Goal: Task Accomplishment & Management: Manage account settings

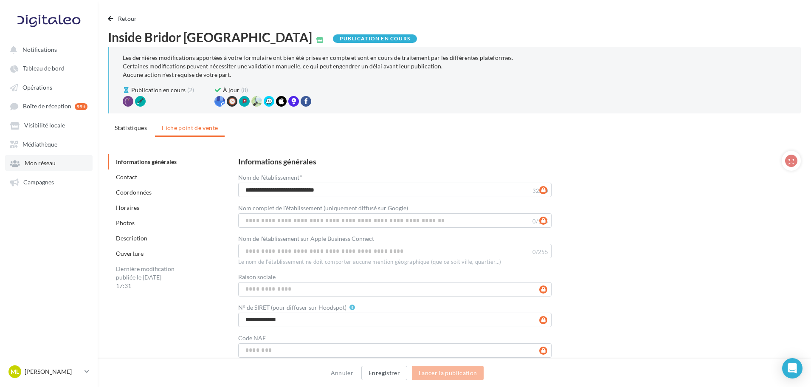
click at [51, 167] on link "Mon réseau" at bounding box center [48, 162] width 87 height 15
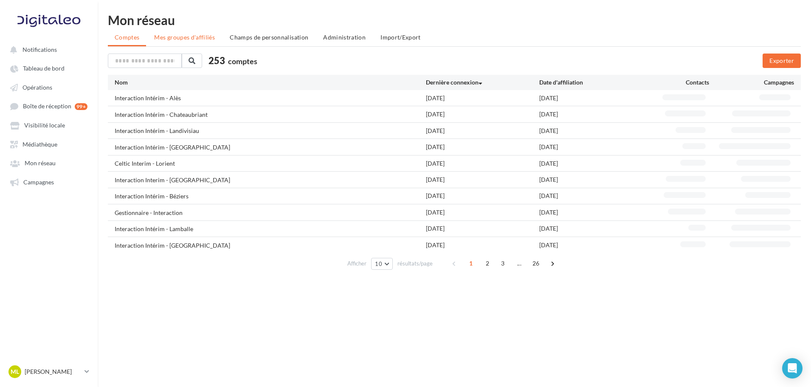
click at [173, 33] on li "Mes groupes d'affiliés" at bounding box center [184, 37] width 74 height 15
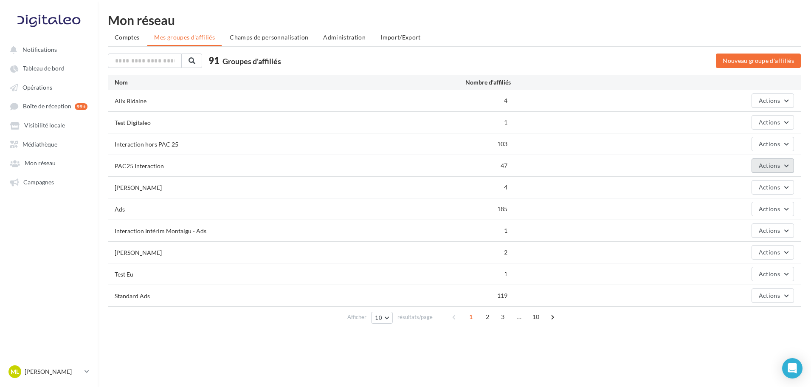
click at [770, 164] on span "Actions" at bounding box center [769, 165] width 21 height 7
click at [770, 177] on button "Editer" at bounding box center [751, 186] width 85 height 22
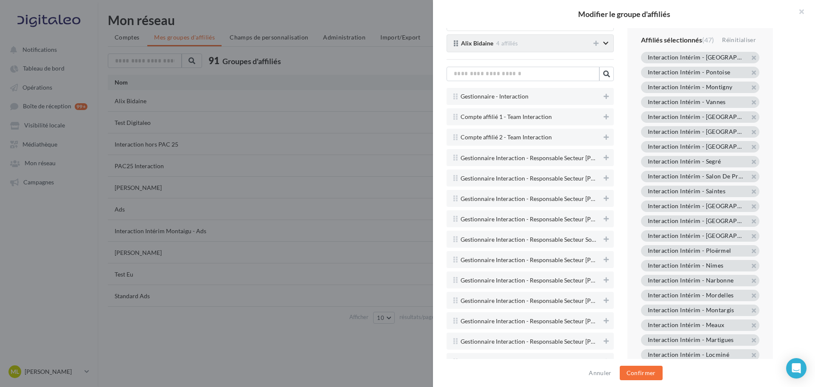
scroll to position [1826, 0]
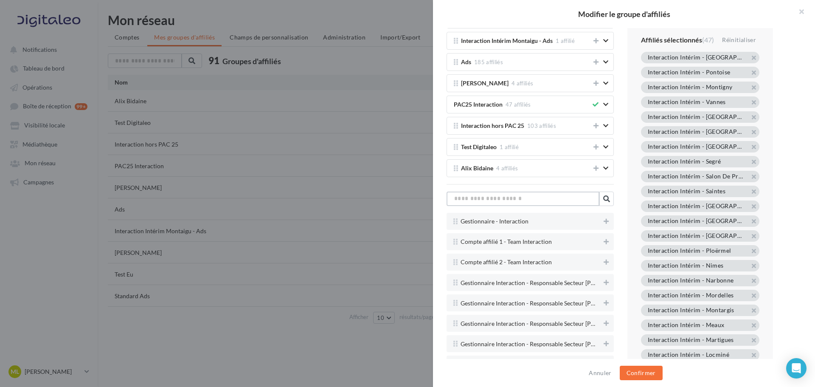
click at [558, 201] on input "text" at bounding box center [523, 199] width 153 height 14
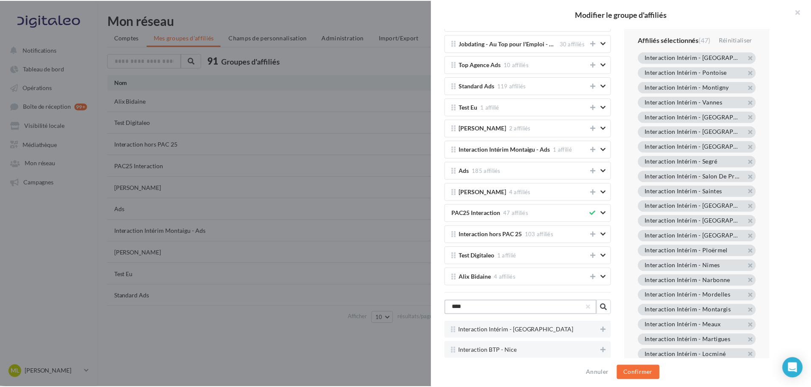
scroll to position [1717, 0]
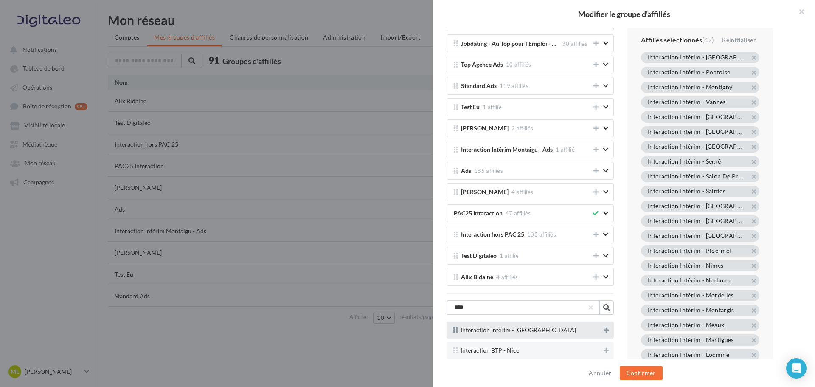
type input "****"
click at [602, 333] on button at bounding box center [606, 330] width 8 height 10
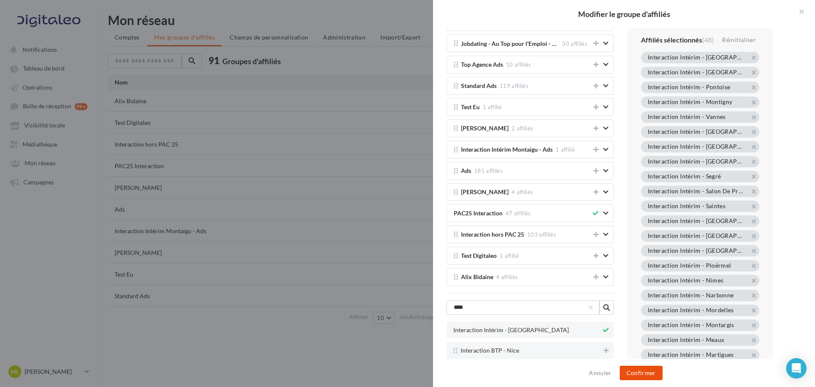
click at [645, 376] on button "Confirmer" at bounding box center [641, 373] width 43 height 14
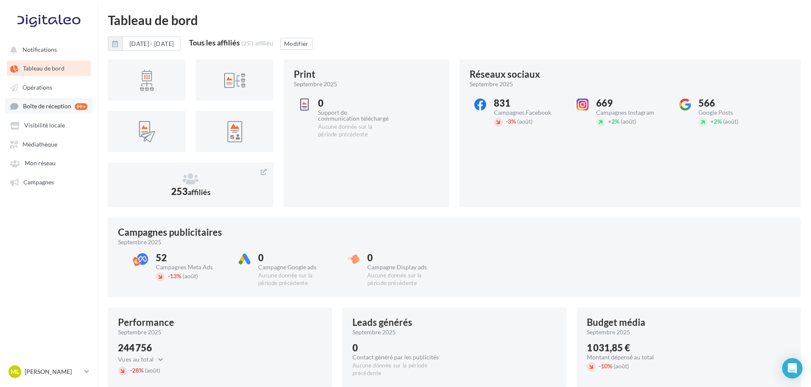
click at [40, 112] on link "Boîte de réception 99+" at bounding box center [48, 106] width 87 height 16
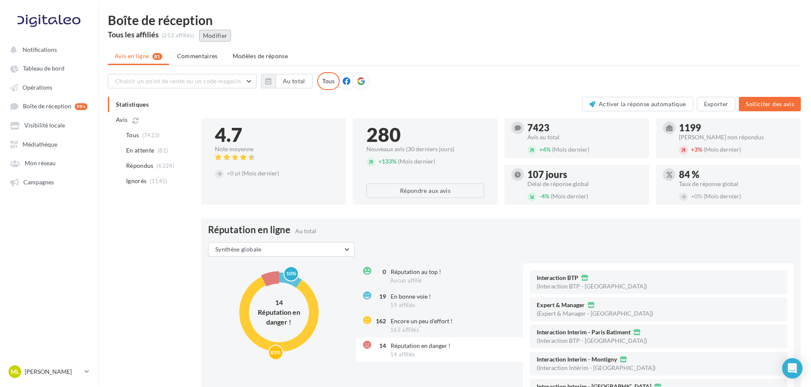
click at [217, 37] on button "Modifier" at bounding box center [215, 36] width 32 height 12
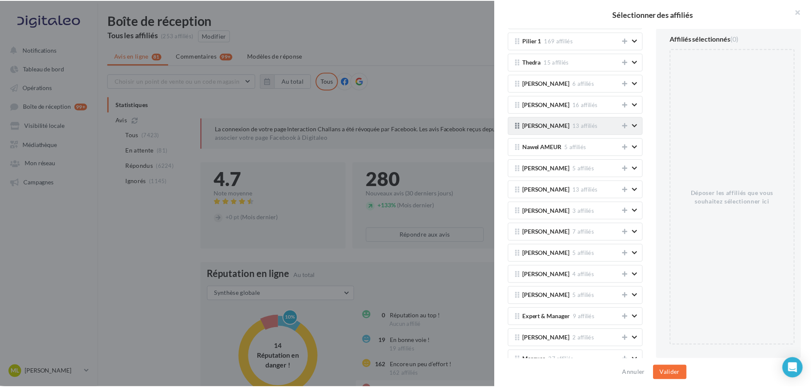
scroll to position [530, 0]
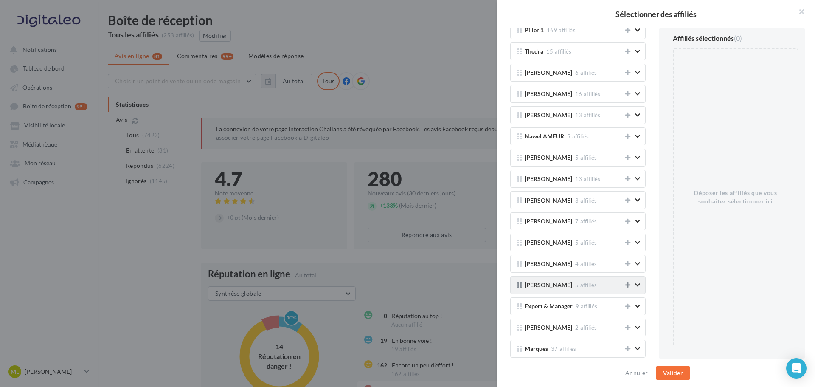
click at [626, 285] on icon at bounding box center [628, 285] width 5 height 6
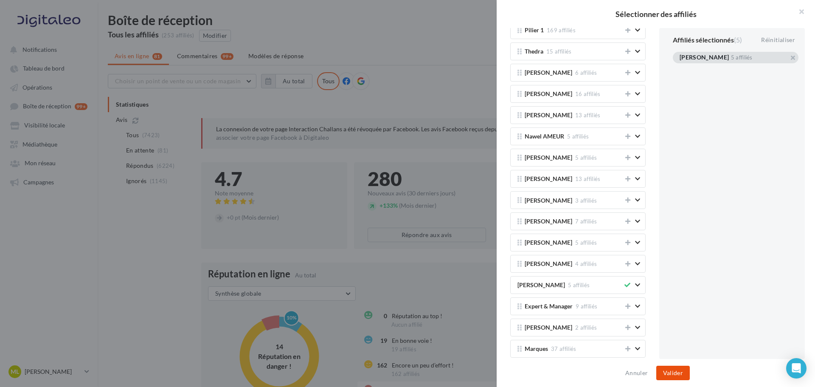
click at [666, 370] on button "Valider" at bounding box center [674, 373] width 34 height 14
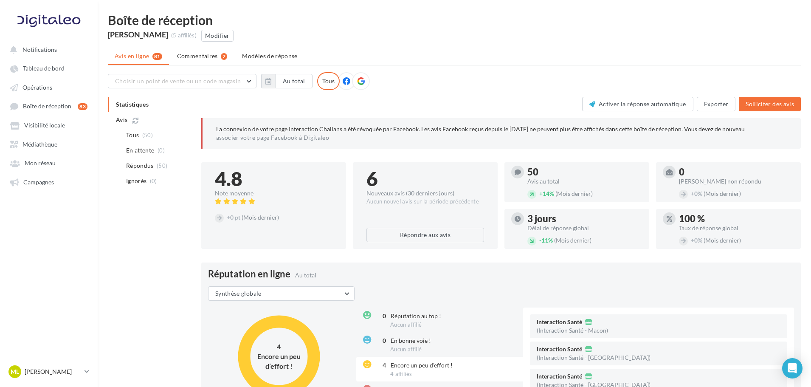
click at [574, 81] on div "Choisir un point de vente ou un code magasin 7510 - Interaction Santé 7102 - In…" at bounding box center [454, 81] width 693 height 18
click at [362, 83] on icon at bounding box center [361, 81] width 8 height 8
click at [705, 107] on button "Exporter" at bounding box center [716, 104] width 39 height 14
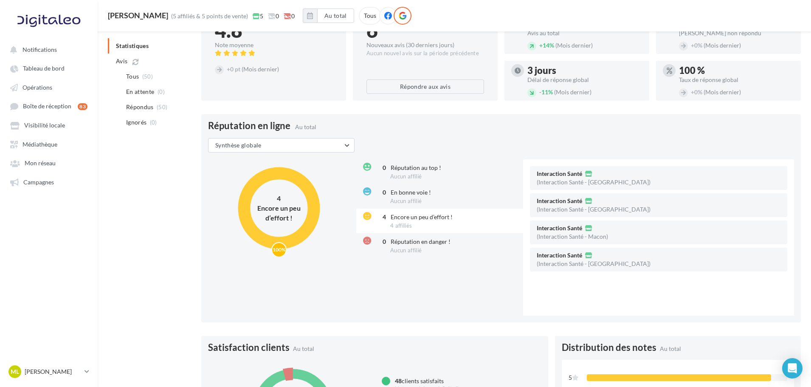
scroll to position [170, 0]
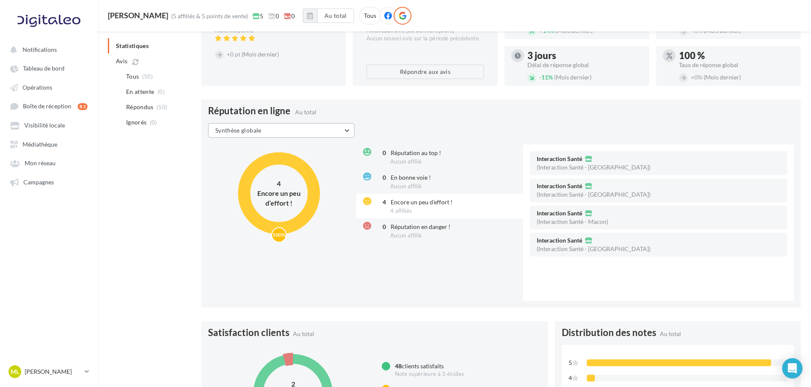
click at [295, 130] on button "Synthèse globale" at bounding box center [281, 130] width 147 height 14
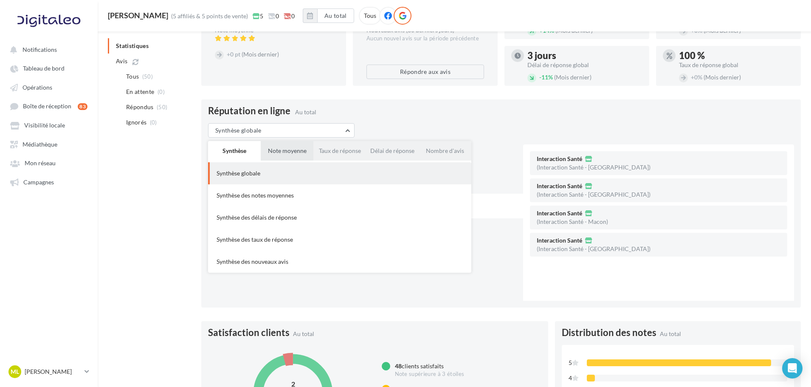
click at [292, 152] on button "Note moyenne" at bounding box center [287, 151] width 53 height 20
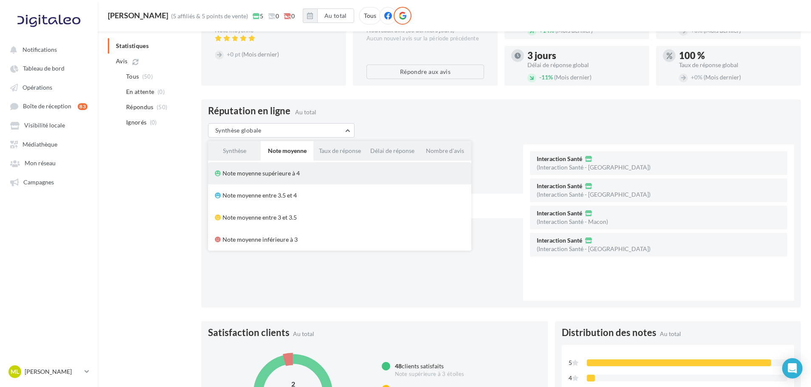
click at [254, 179] on div "Note moyenne supérieure à 4" at bounding box center [339, 173] width 263 height 22
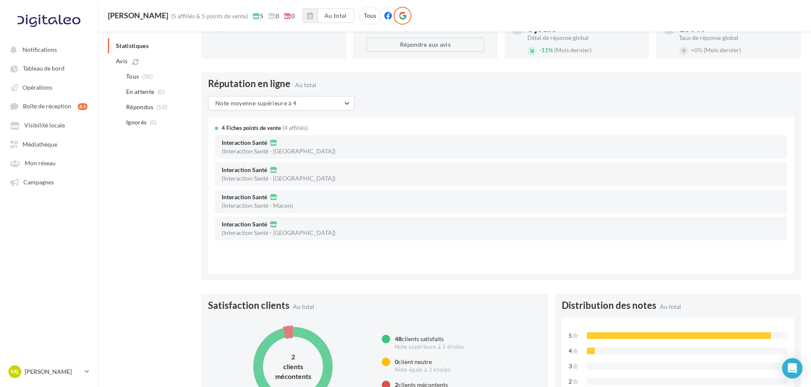
scroll to position [212, 0]
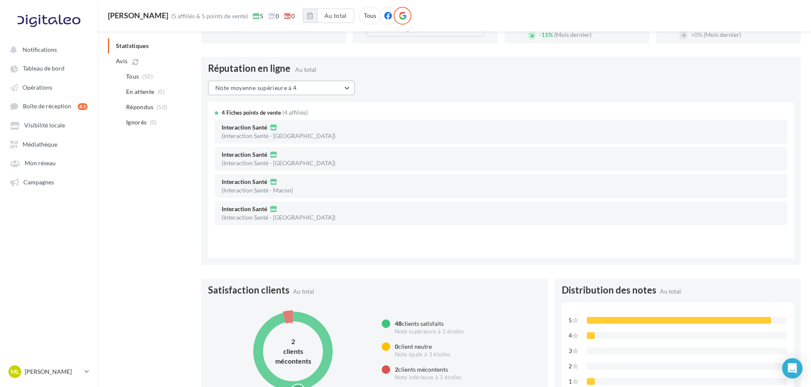
click at [317, 87] on button "Note moyenne supérieure à 4" at bounding box center [281, 88] width 147 height 14
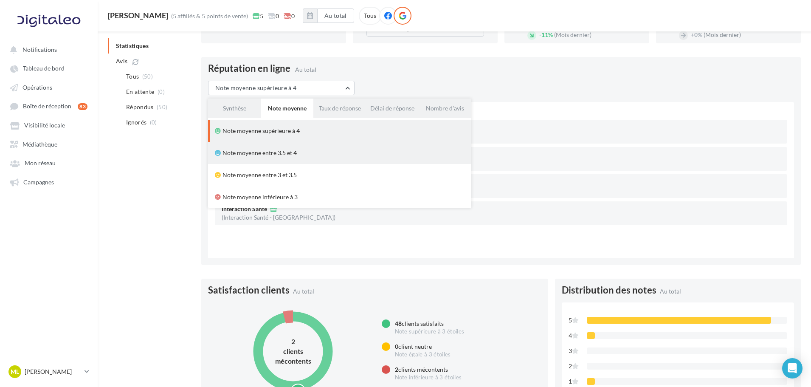
click at [314, 149] on div "Note moyenne entre 3.5 et 4" at bounding box center [340, 153] width 250 height 8
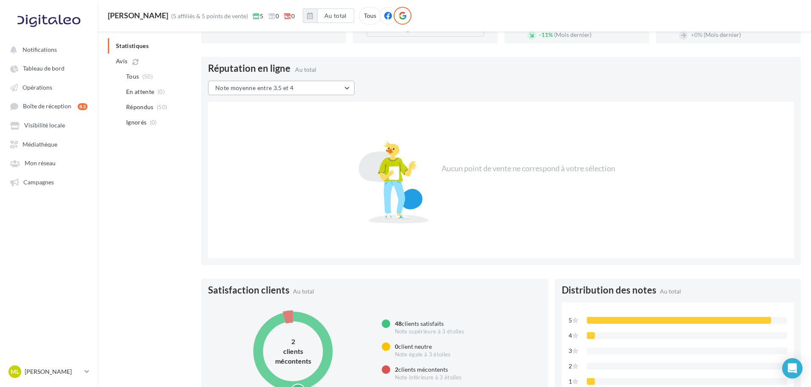
click at [321, 90] on button "Note moyenne entre 3.5 et 4" at bounding box center [281, 88] width 147 height 14
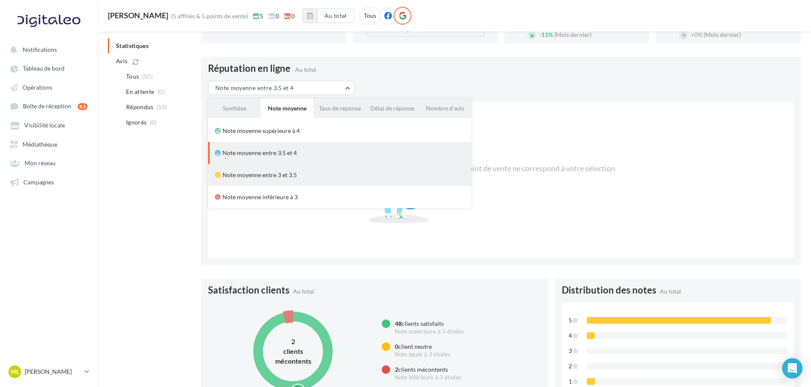
click at [299, 169] on div "Note moyenne entre 3 et 3.5" at bounding box center [339, 175] width 263 height 22
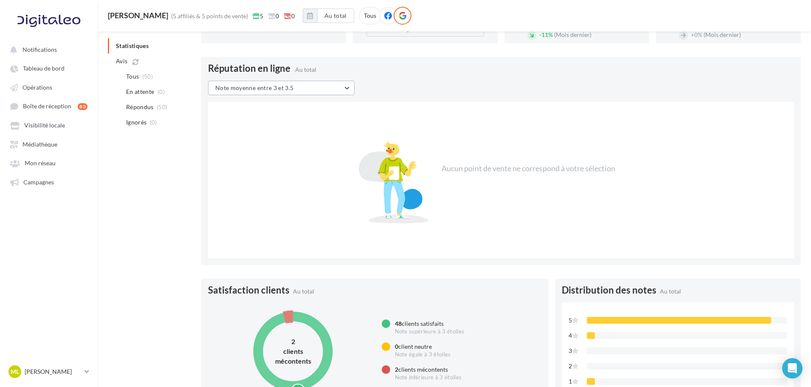
click at [313, 85] on button "Note moyenne entre 3 et 3.5" at bounding box center [281, 88] width 147 height 14
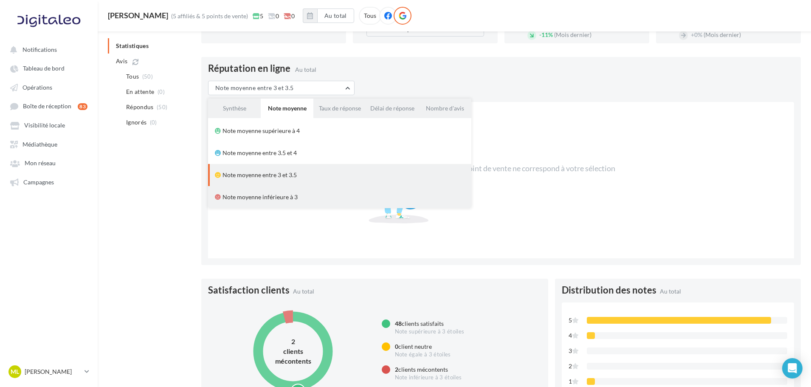
click at [272, 195] on div "Note moyenne inférieure à 3" at bounding box center [340, 197] width 250 height 8
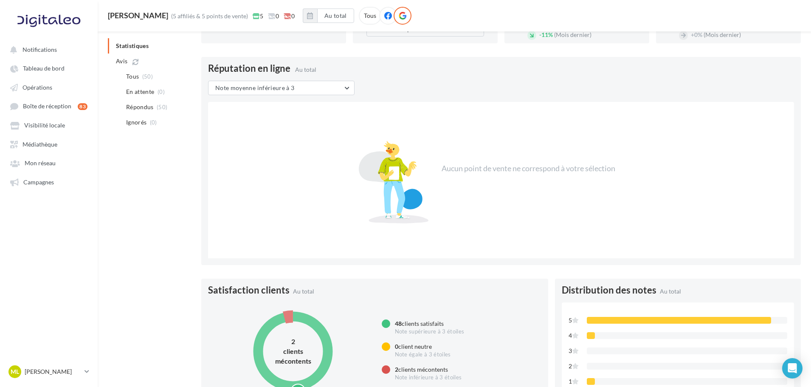
click at [313, 102] on div "Aucun point de vente ne correspond à votre sélection" at bounding box center [501, 180] width 586 height 156
click at [322, 91] on button "Note moyenne inférieure à 3" at bounding box center [281, 88] width 147 height 14
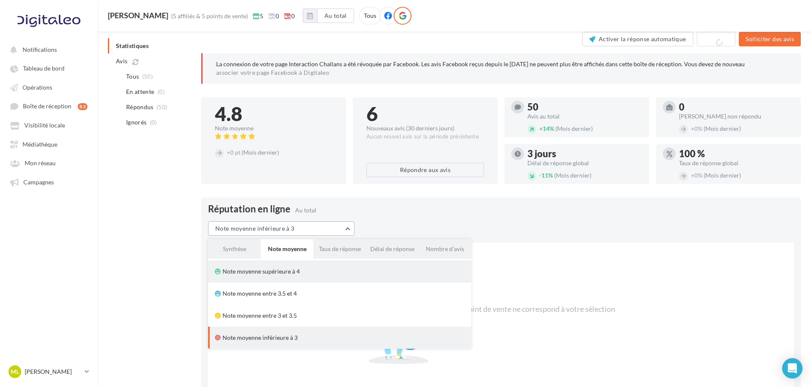
scroll to position [0, 0]
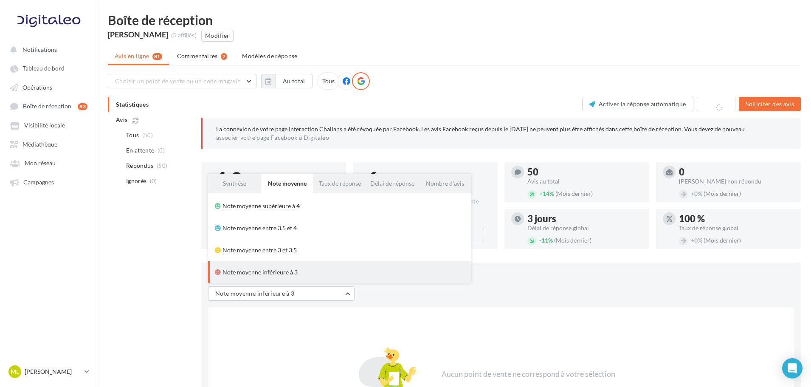
click at [457, 76] on div "Choisir un point de vente ou un code magasin 7510 - Interaction Santé 7102 - In…" at bounding box center [454, 81] width 693 height 18
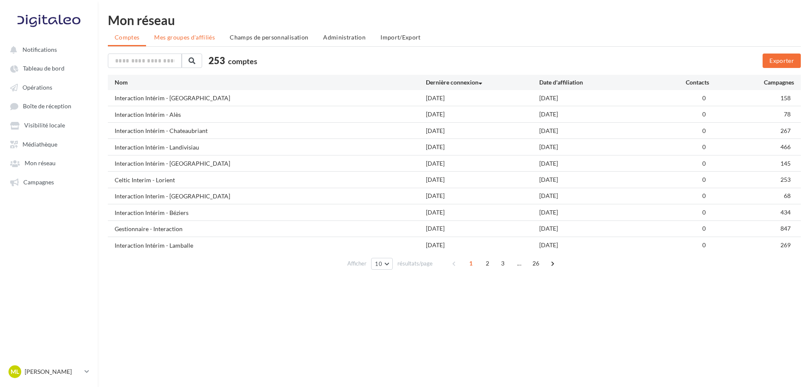
click at [175, 38] on span "Mes groupes d'affiliés" at bounding box center [184, 37] width 61 height 7
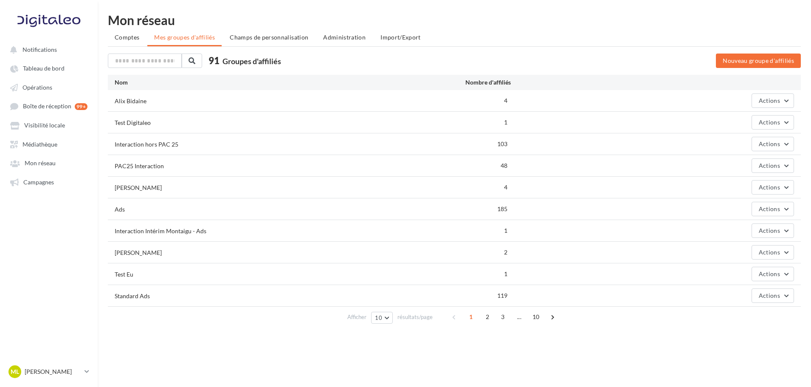
click at [158, 51] on div "Mon réseau Comptes Mes groupes d'affiliés Champs de personnalisation Administra…" at bounding box center [454, 172] width 713 height 317
click at [157, 55] on input "text" at bounding box center [145, 61] width 75 height 14
click at [160, 62] on input "text" at bounding box center [145, 61] width 75 height 14
type input "*****"
click at [201, 60] on button at bounding box center [192, 61] width 20 height 14
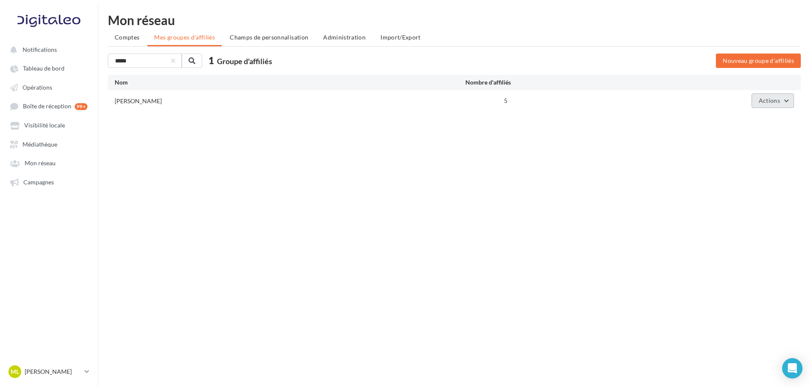
click at [783, 104] on button "Actions" at bounding box center [773, 100] width 42 height 14
click at [766, 123] on button "Editer" at bounding box center [751, 121] width 85 height 22
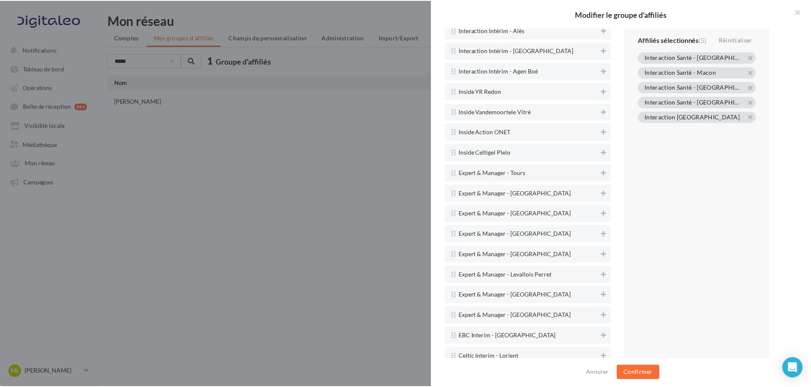
scroll to position [6073, 0]
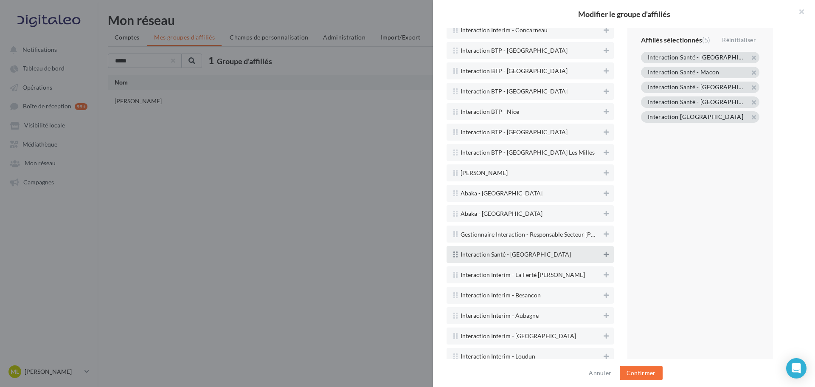
click at [604, 252] on icon at bounding box center [606, 254] width 5 height 6
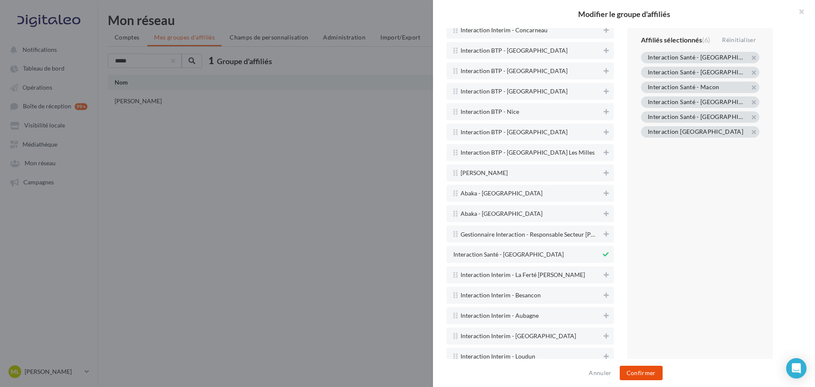
click at [636, 374] on button "Confirmer" at bounding box center [641, 373] width 43 height 14
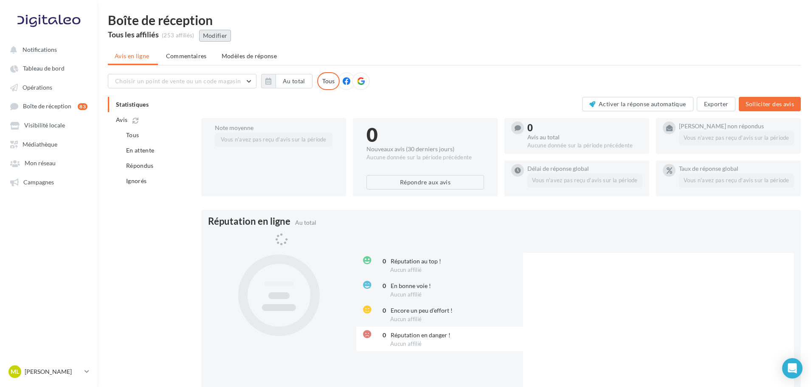
click at [217, 37] on button "Modifier" at bounding box center [215, 36] width 32 height 12
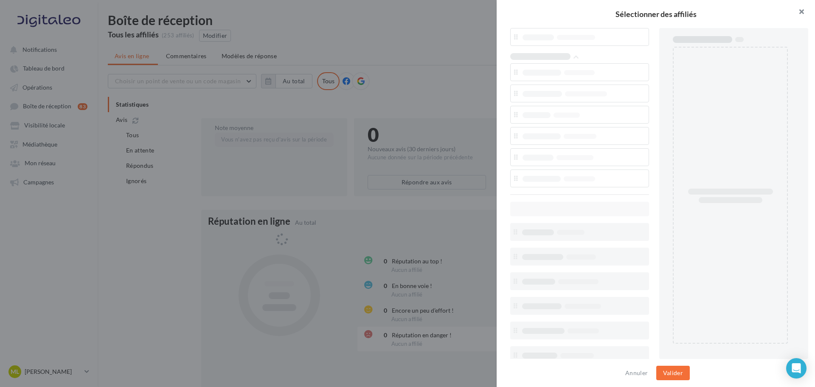
click at [803, 15] on button "button" at bounding box center [798, 12] width 34 height 25
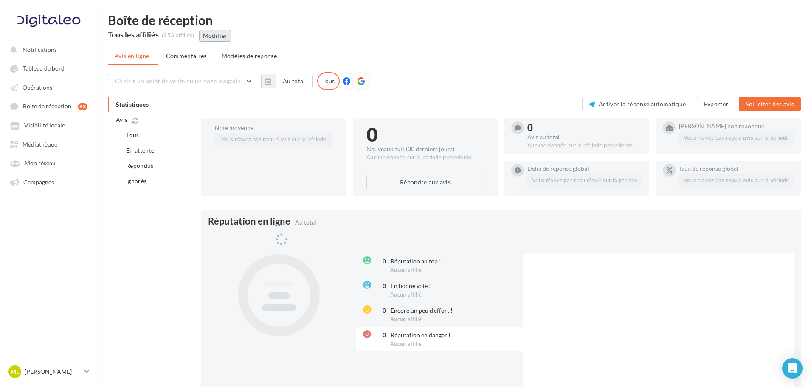
click at [220, 34] on button "Modifier" at bounding box center [215, 36] width 32 height 12
click at [411, 42] on div "Sélectionner des affiliés Annuler Valider" at bounding box center [454, 42] width 693 height 0
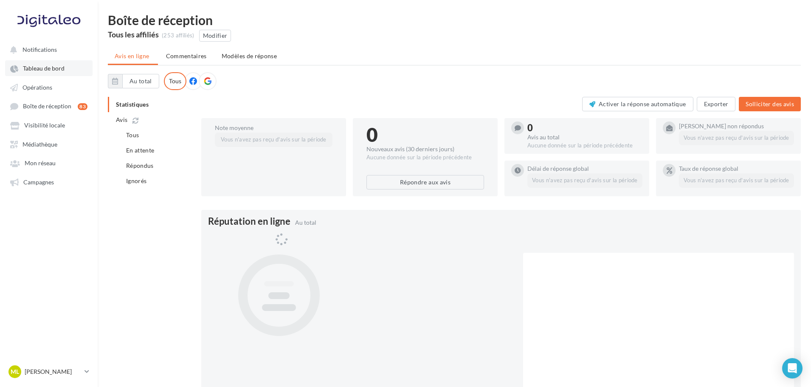
click at [44, 68] on span "Tableau de bord" at bounding box center [44, 68] width 42 height 7
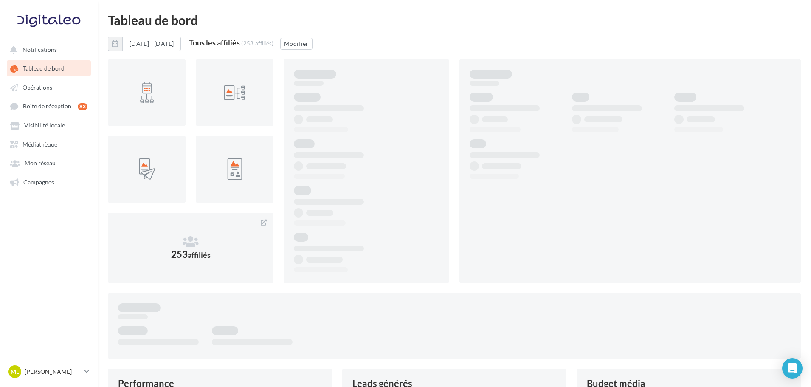
click at [42, 69] on span "Tableau de bord" at bounding box center [44, 68] width 42 height 7
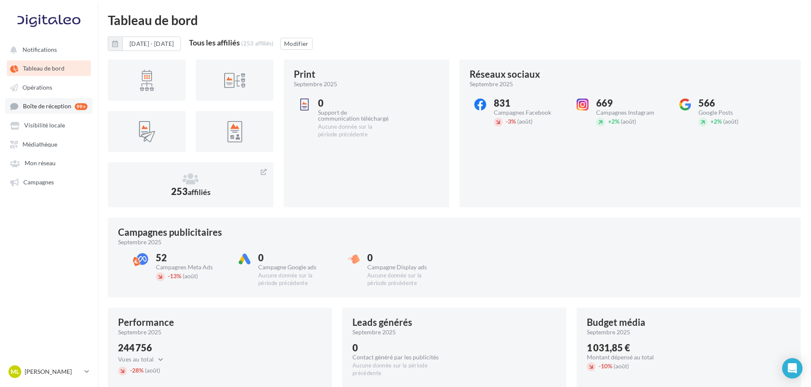
click at [54, 106] on span "Boîte de réception" at bounding box center [47, 106] width 48 height 7
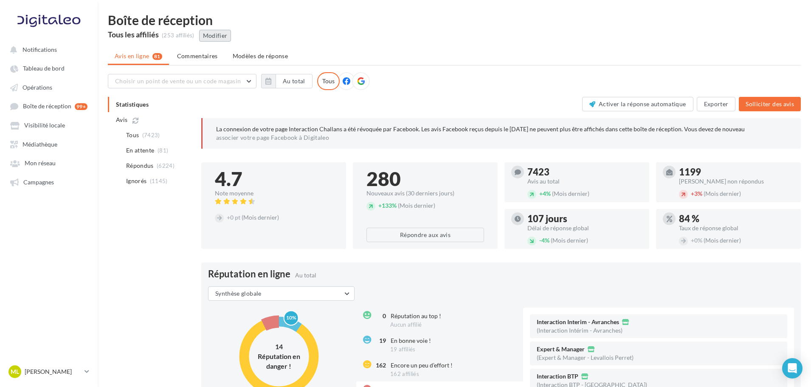
click at [224, 33] on button "Modifier" at bounding box center [215, 36] width 32 height 12
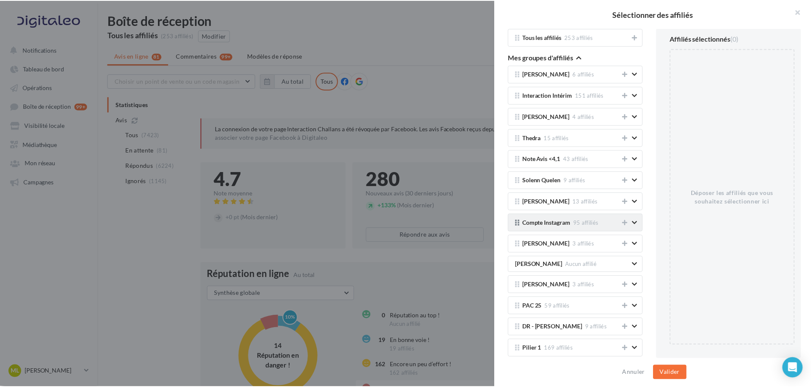
scroll to position [1130, 0]
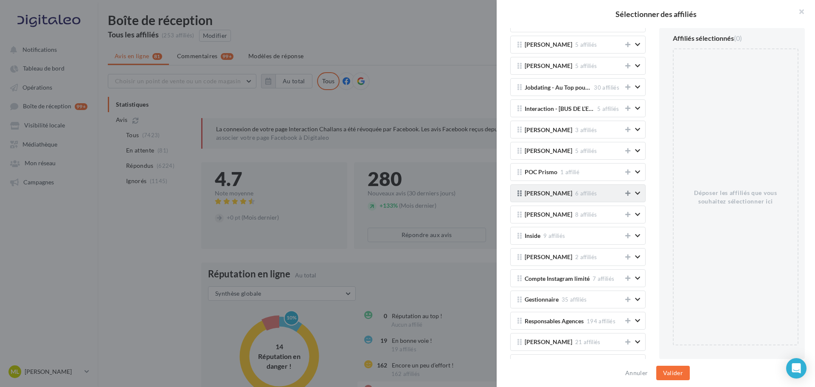
click at [626, 194] on icon at bounding box center [628, 193] width 5 height 6
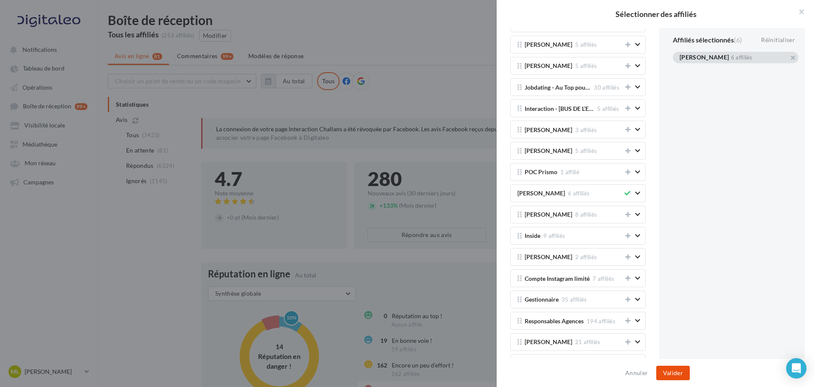
click at [668, 378] on button "Valider" at bounding box center [674, 373] width 34 height 14
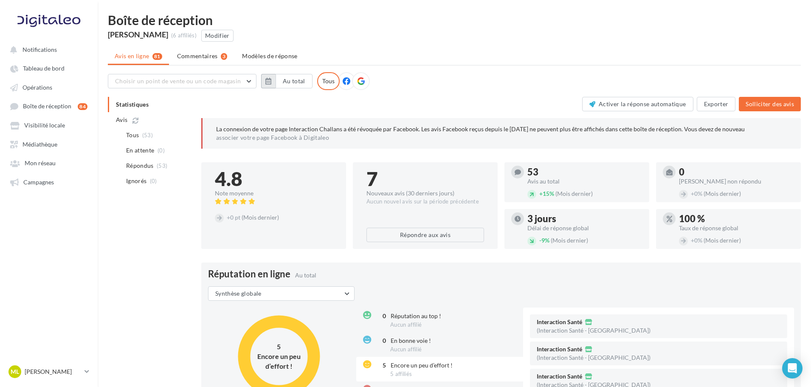
click at [273, 76] on button "button" at bounding box center [268, 81] width 14 height 14
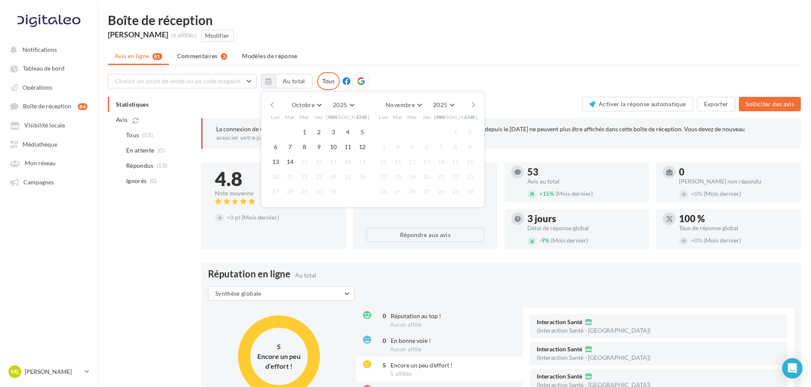
click at [511, 56] on ul "Avis en ligne 81 Commentaires 3 Modèles de réponse" at bounding box center [454, 56] width 693 height 17
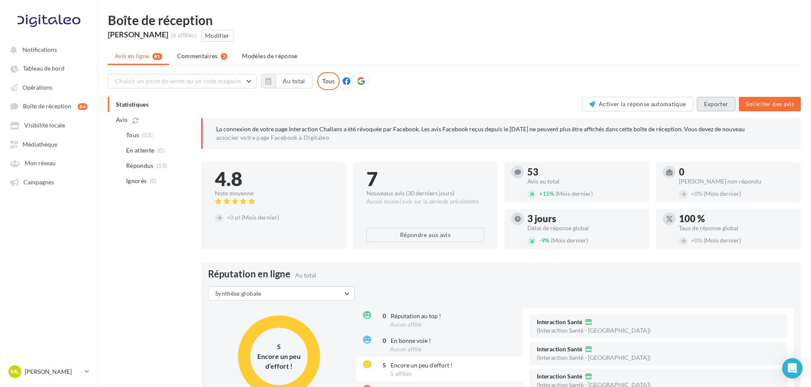
click at [708, 103] on button "Exporter" at bounding box center [716, 104] width 39 height 14
click at [358, 85] on span at bounding box center [361, 81] width 8 height 8
click at [711, 104] on button "Exporter" at bounding box center [716, 104] width 39 height 14
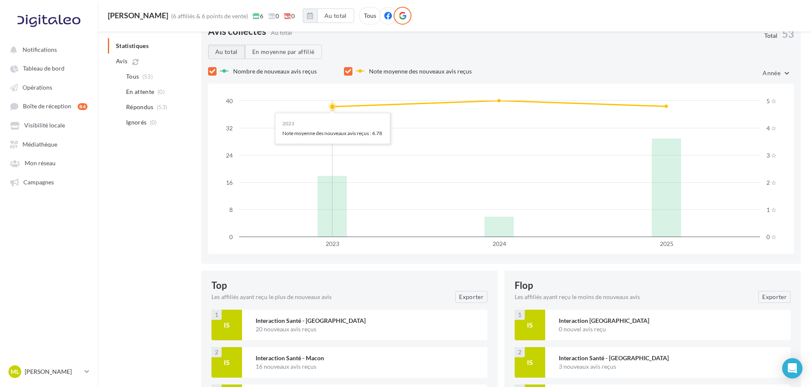
scroll to position [814, 0]
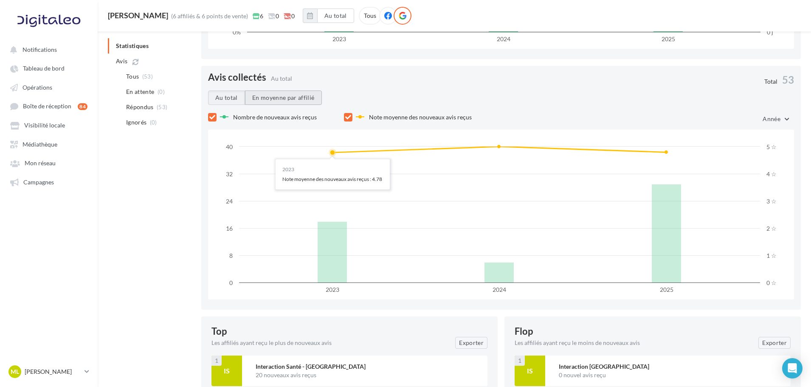
click at [293, 99] on button "En moyenne par affilié" at bounding box center [283, 97] width 77 height 14
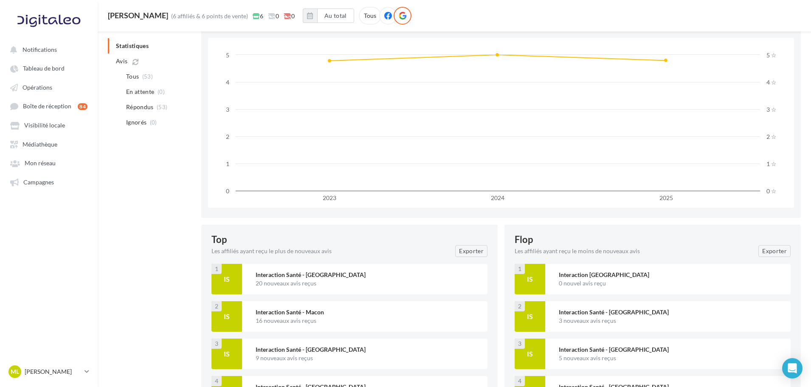
scroll to position [1012, 0]
